Goal: Transaction & Acquisition: Subscribe to service/newsletter

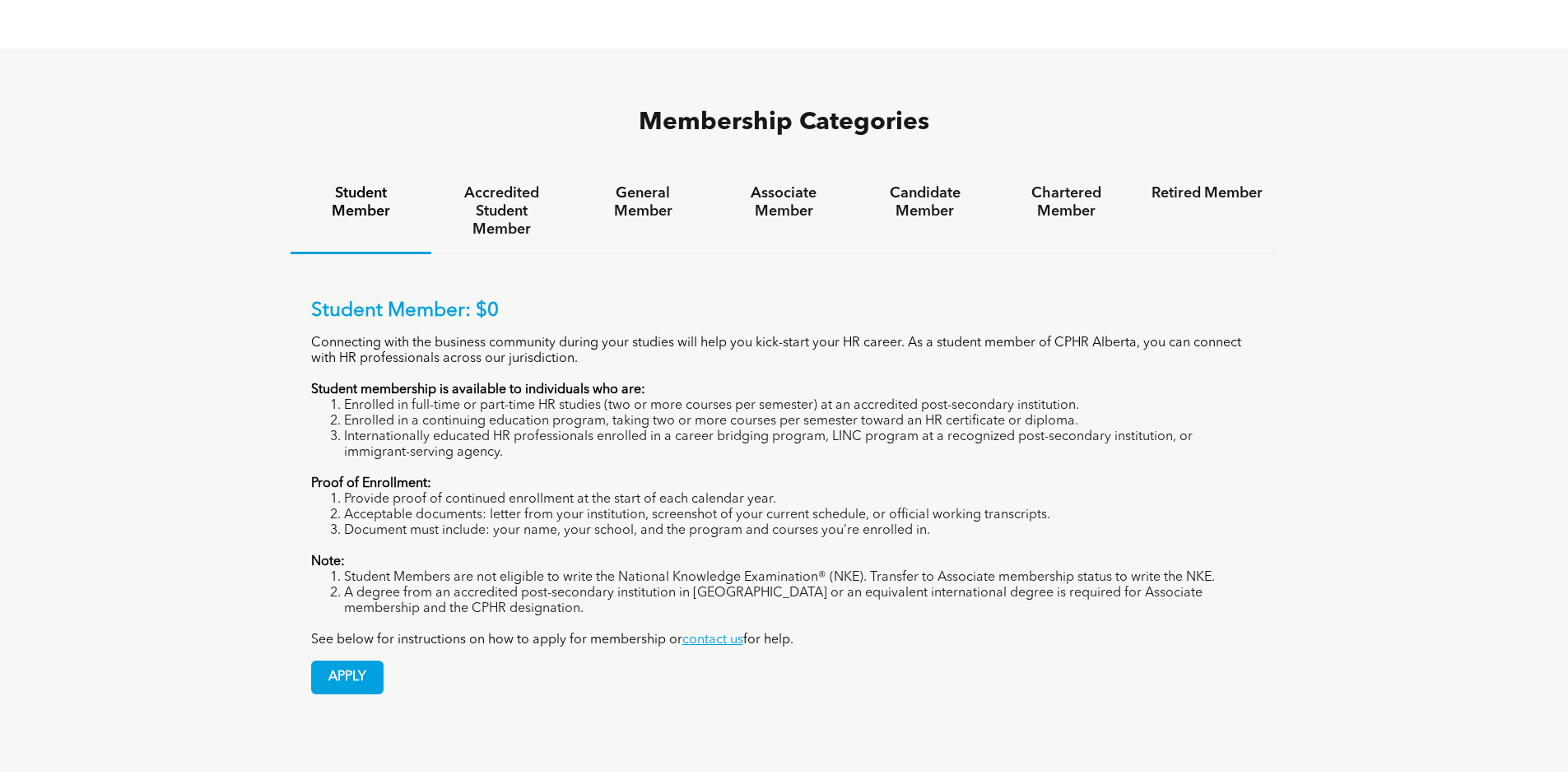
scroll to position [1233, 0]
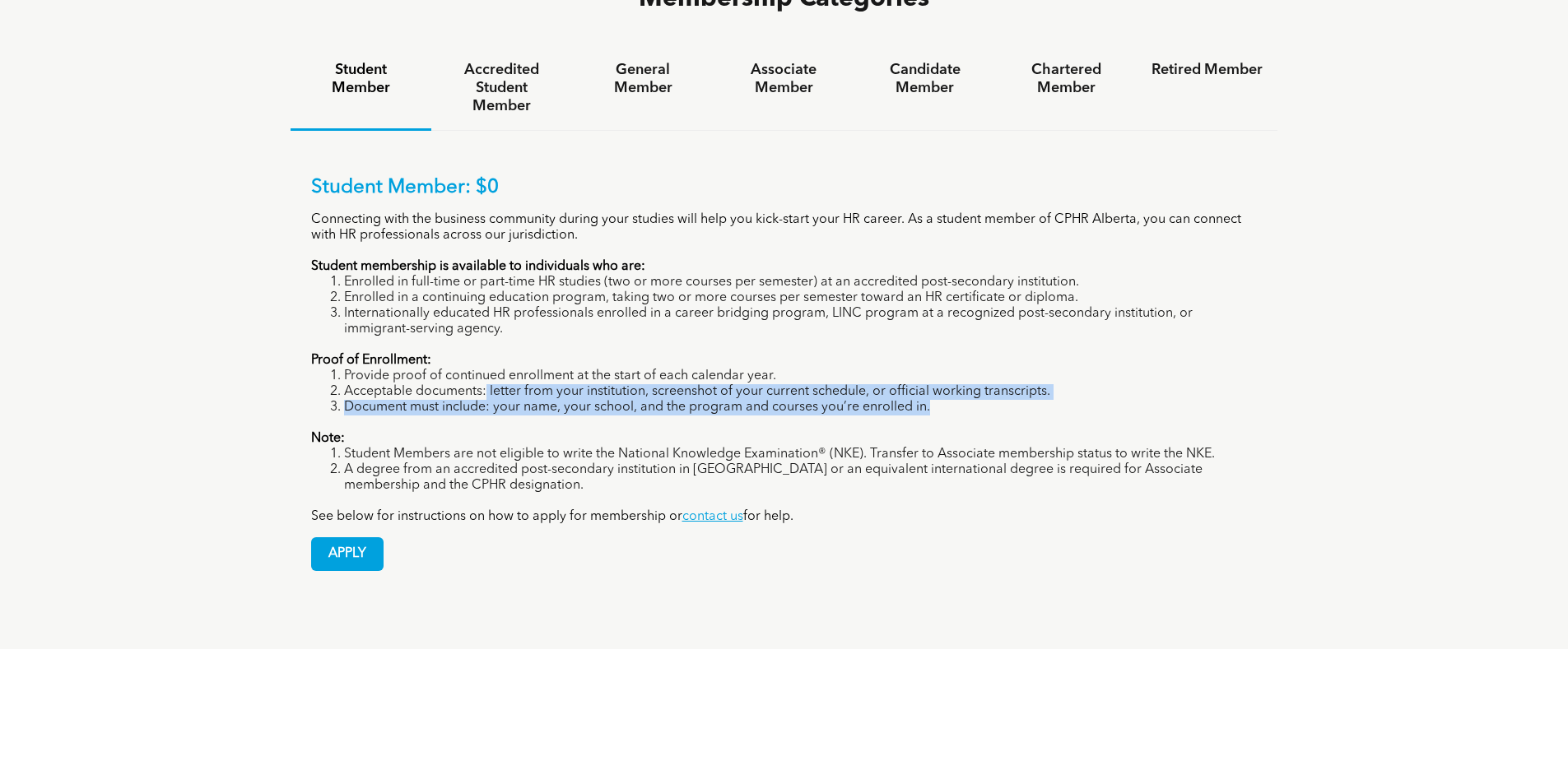
drag, startPoint x: 487, startPoint y: 309, endPoint x: 893, endPoint y: 337, distance: 407.0
click at [893, 337] on div "Student Member: $0 Connecting with the business community during your studies w…" at bounding box center [784, 351] width 947 height 349
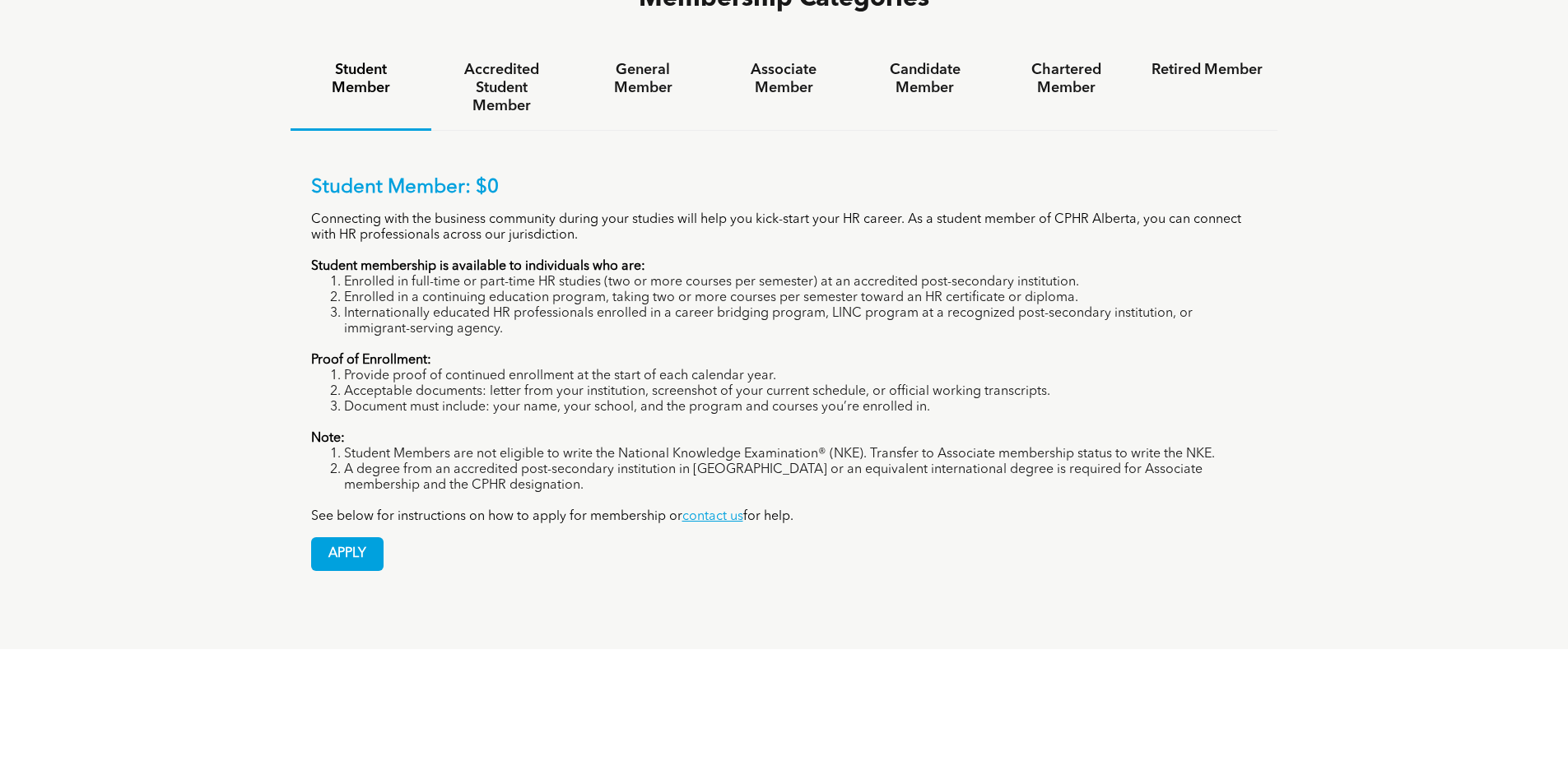
click at [453, 503] on div "Student Member: $0 Connecting with the business community during your studies w…" at bounding box center [784, 361] width 988 height 461
click at [358, 538] on span "APPLY" at bounding box center [347, 554] width 71 height 32
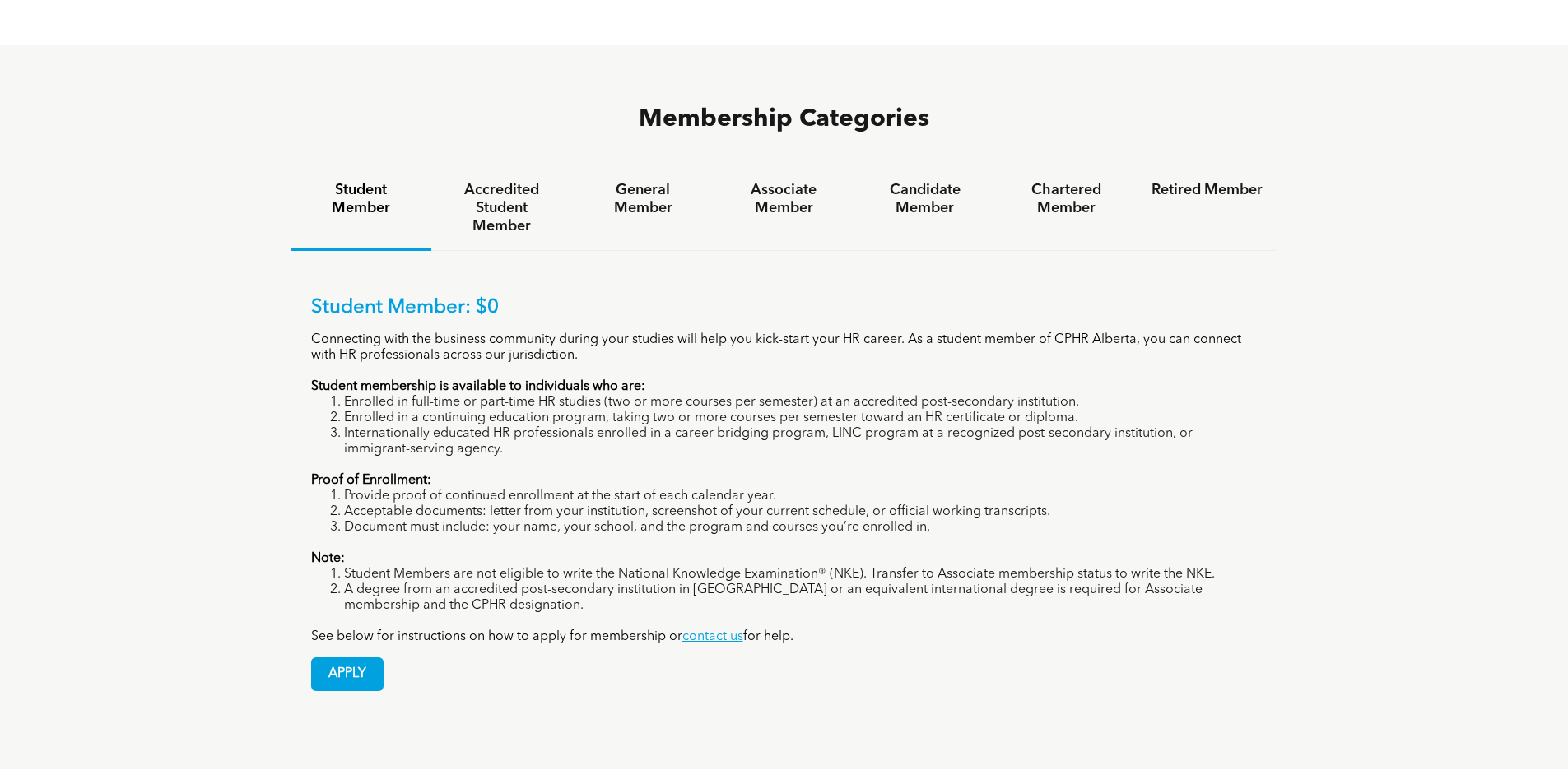
scroll to position [1152, 0]
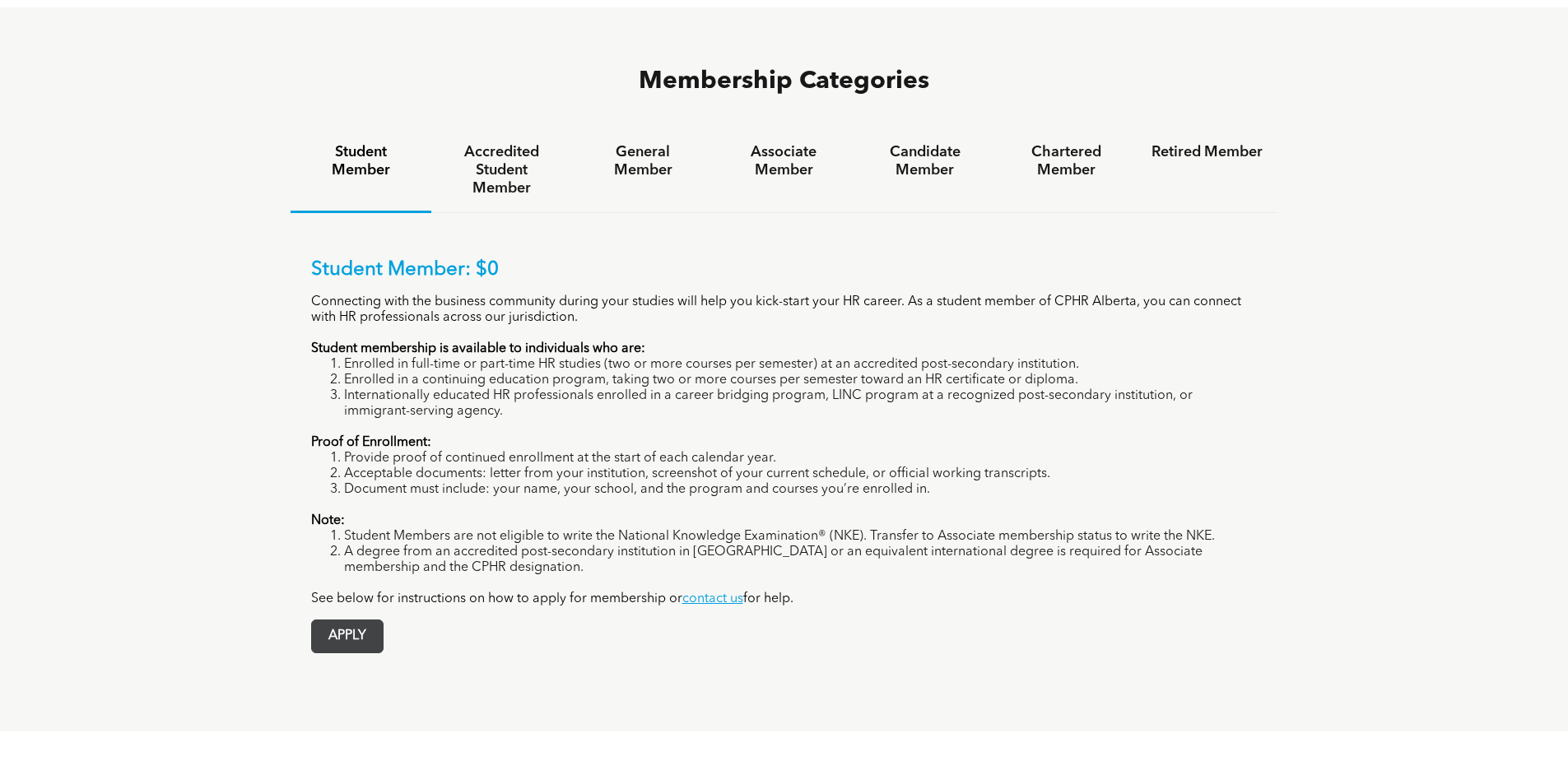
click at [354, 620] on span "APPLY" at bounding box center [347, 636] width 71 height 32
drag, startPoint x: 348, startPoint y: 374, endPoint x: 524, endPoint y: 378, distance: 176.0
click at [613, 367] on div "Student Member: $0 Connecting with the business community during your studies w…" at bounding box center [784, 433] width 947 height 349
click at [456, 466] on li "Acceptable documents: letter from your institution, screenshot of your current …" at bounding box center [801, 474] width 914 height 16
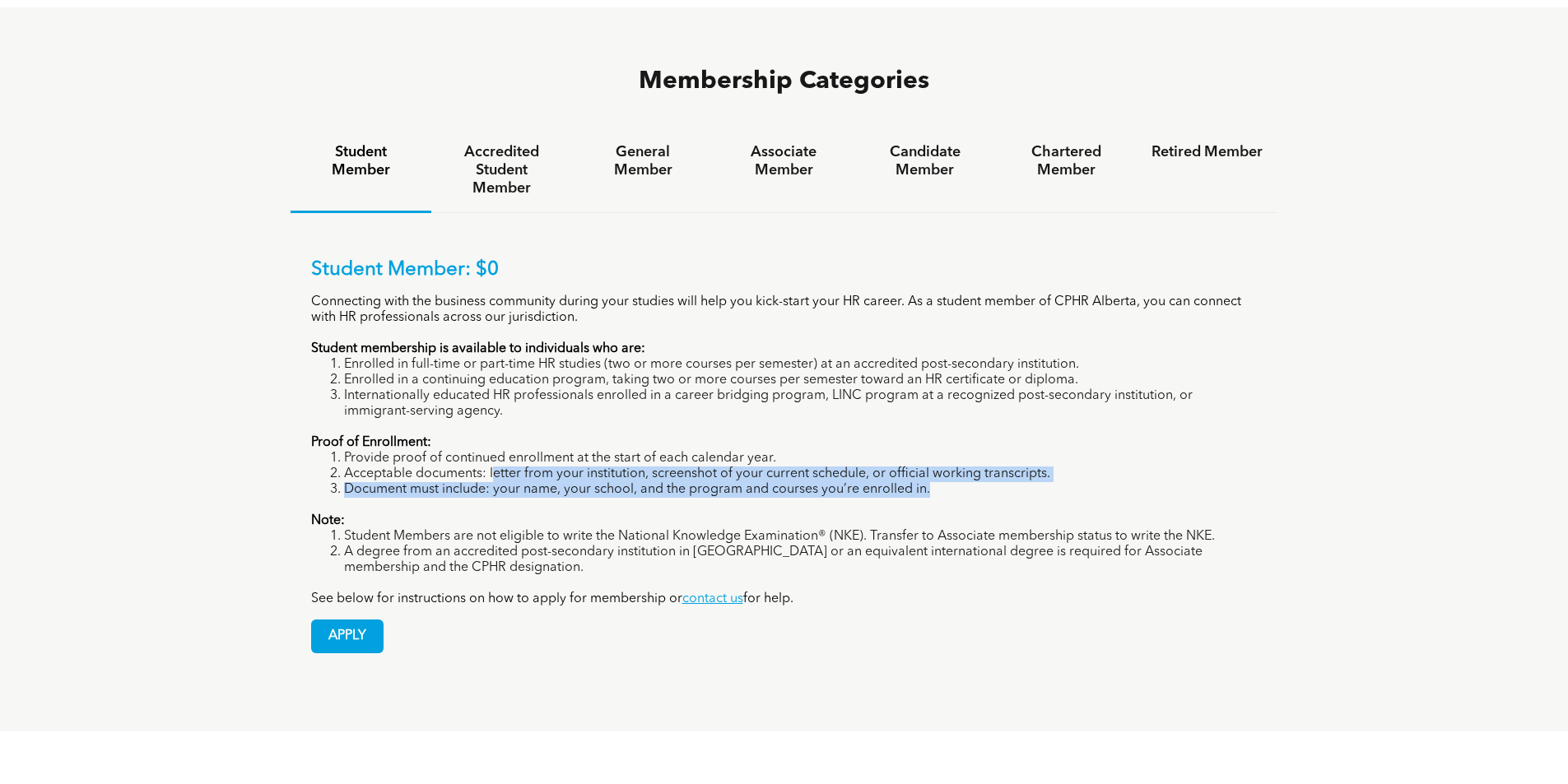
drag, startPoint x: 494, startPoint y: 392, endPoint x: 945, endPoint y: 422, distance: 452.0
click at [945, 422] on div "Student Member: $0 Connecting with the business community during your studies w…" at bounding box center [784, 433] width 947 height 349
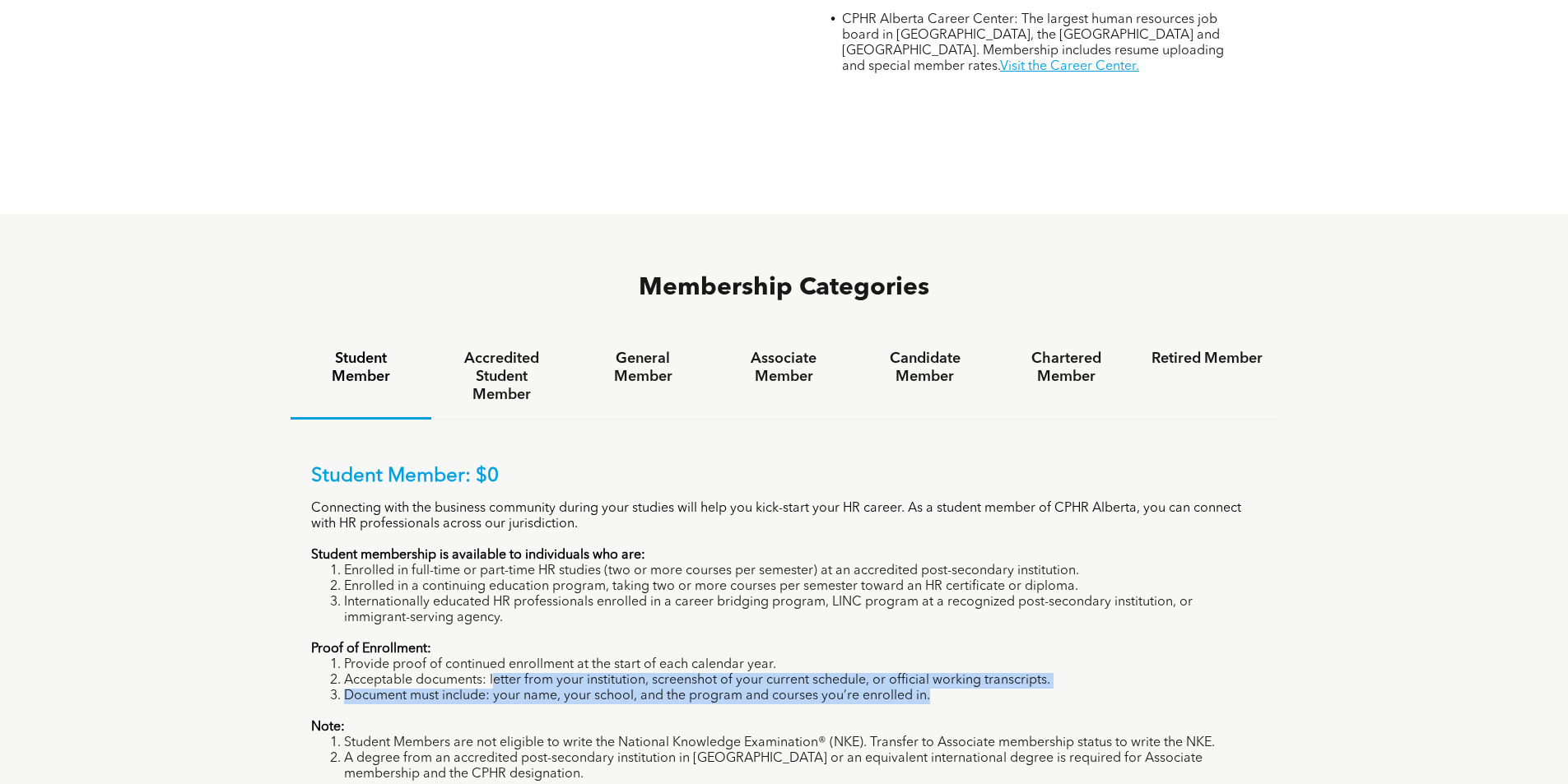
scroll to position [988, 0]
